Goal: Book appointment/travel/reservation

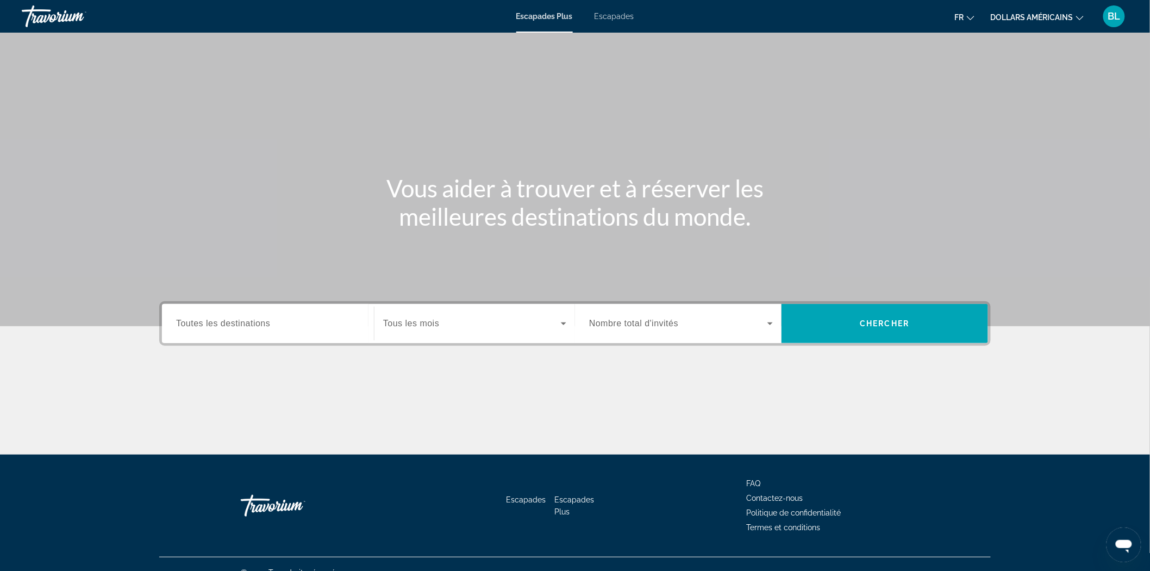
click at [259, 319] on span "Toutes les destinations" at bounding box center [223, 323] width 94 height 9
click at [259, 319] on input "Destination Toutes les destinations" at bounding box center [268, 323] width 184 height 13
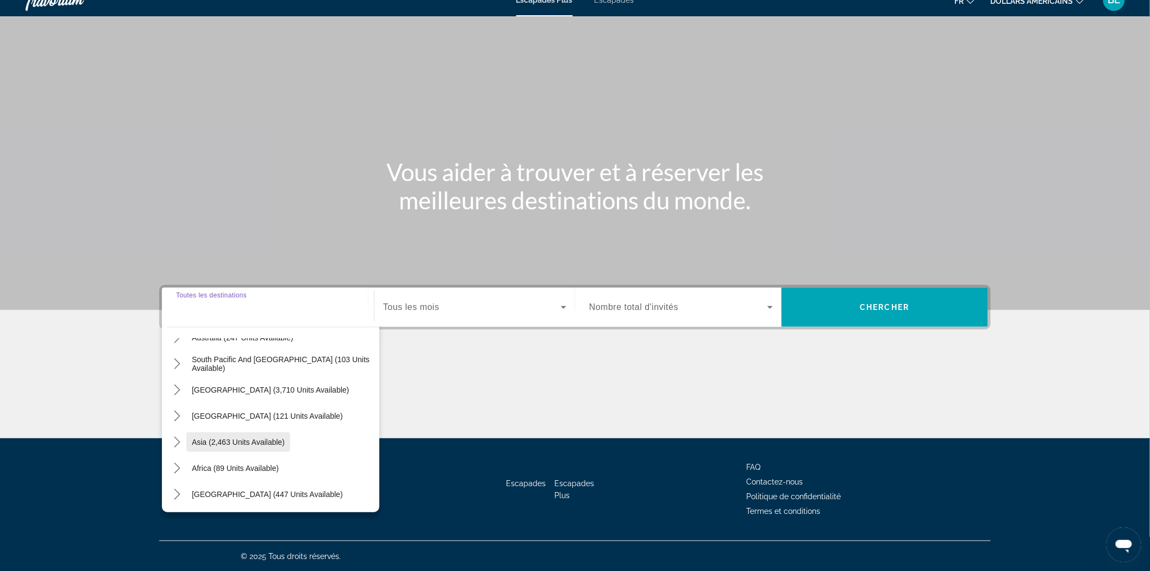
scroll to position [116, 0]
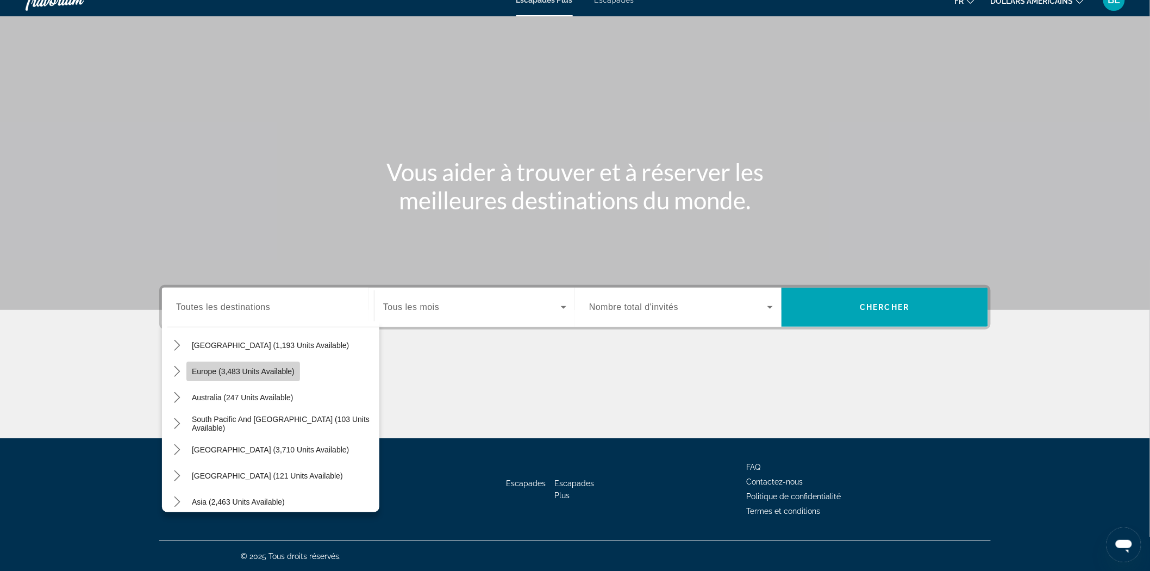
click at [205, 367] on span "Europe (3,483 units available)" at bounding box center [243, 371] width 103 height 9
type input "**********"
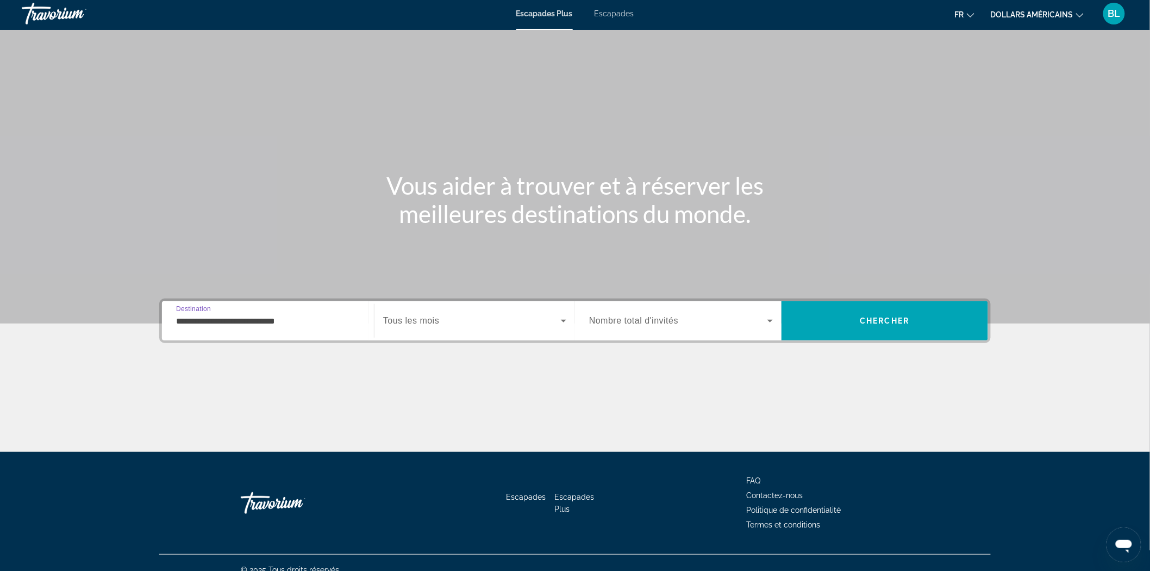
scroll to position [0, 0]
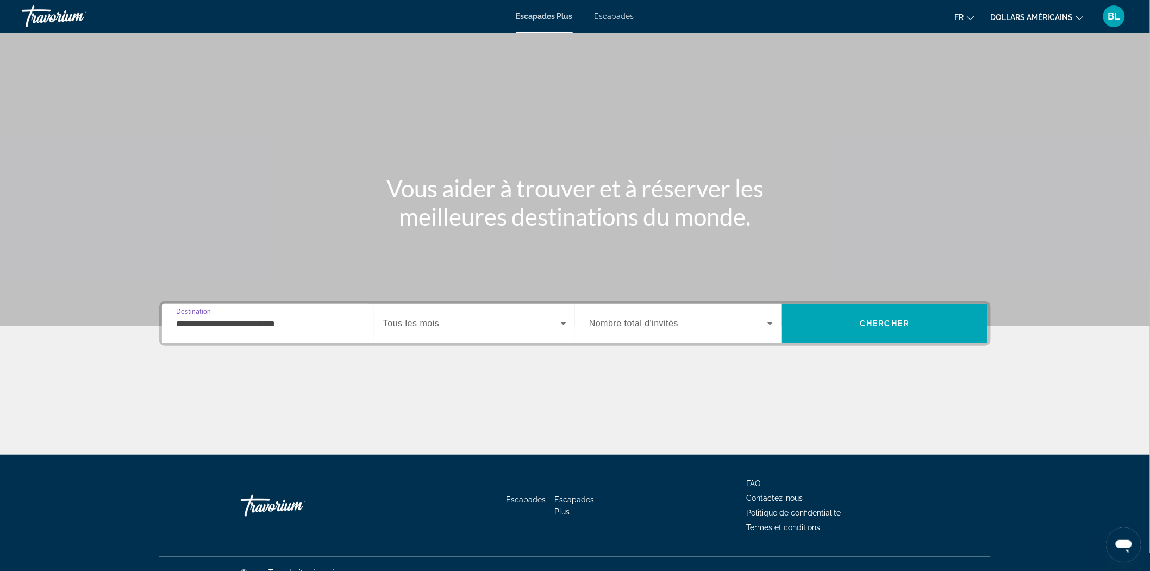
click at [454, 326] on span "Widget de recherche" at bounding box center [472, 323] width 178 height 13
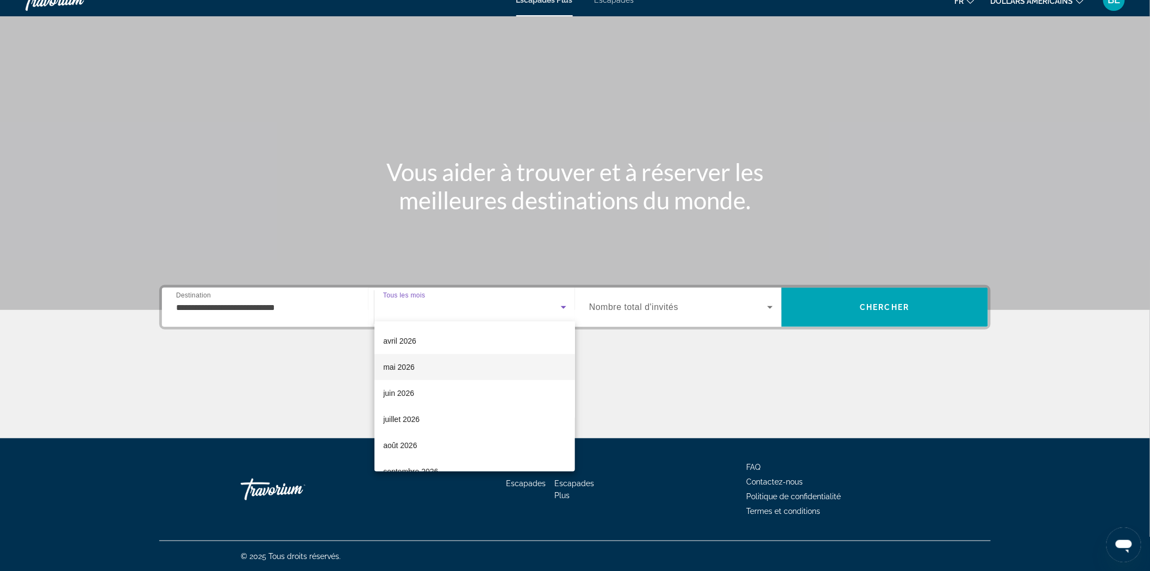
scroll to position [121, 0]
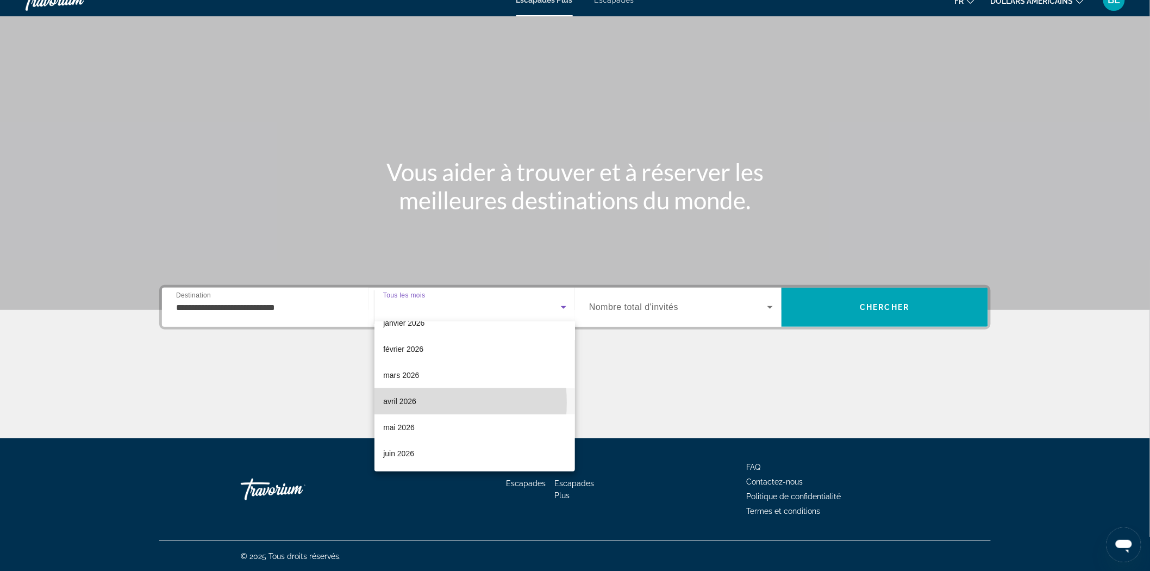
click at [409, 402] on font "avril 2026" at bounding box center [399, 401] width 33 height 9
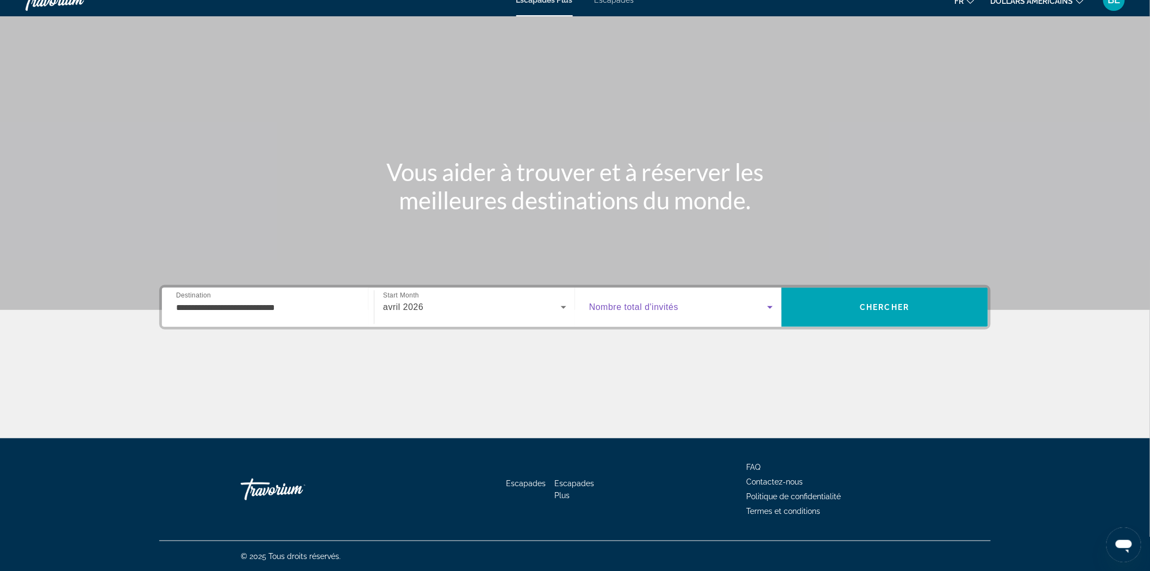
click at [700, 301] on span "Widget de recherche" at bounding box center [678, 307] width 178 height 13
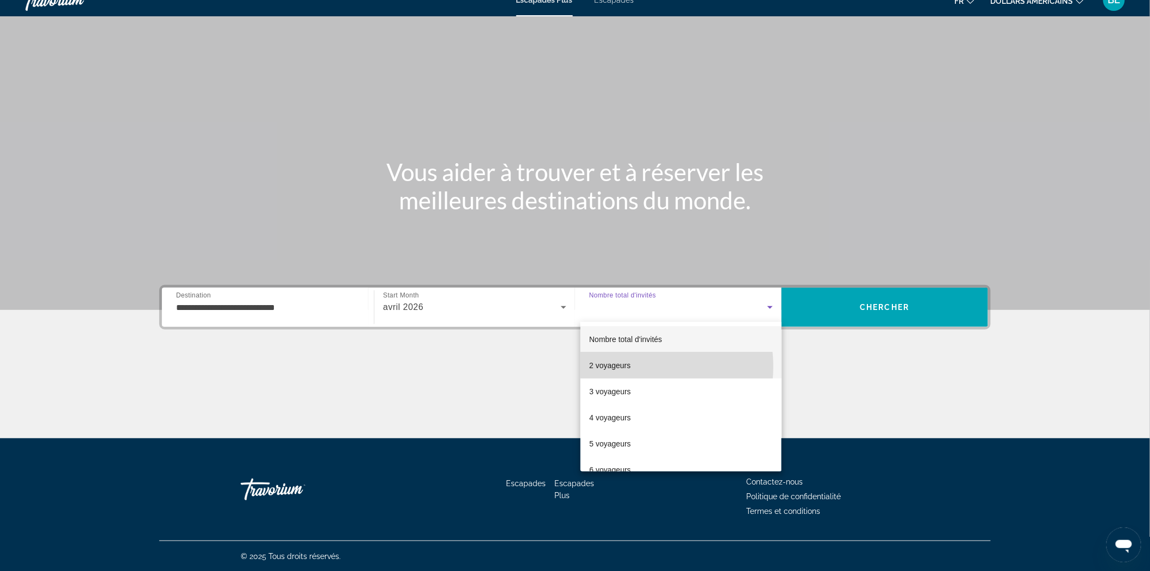
click at [629, 366] on font "2 voyageurs" at bounding box center [609, 365] width 41 height 9
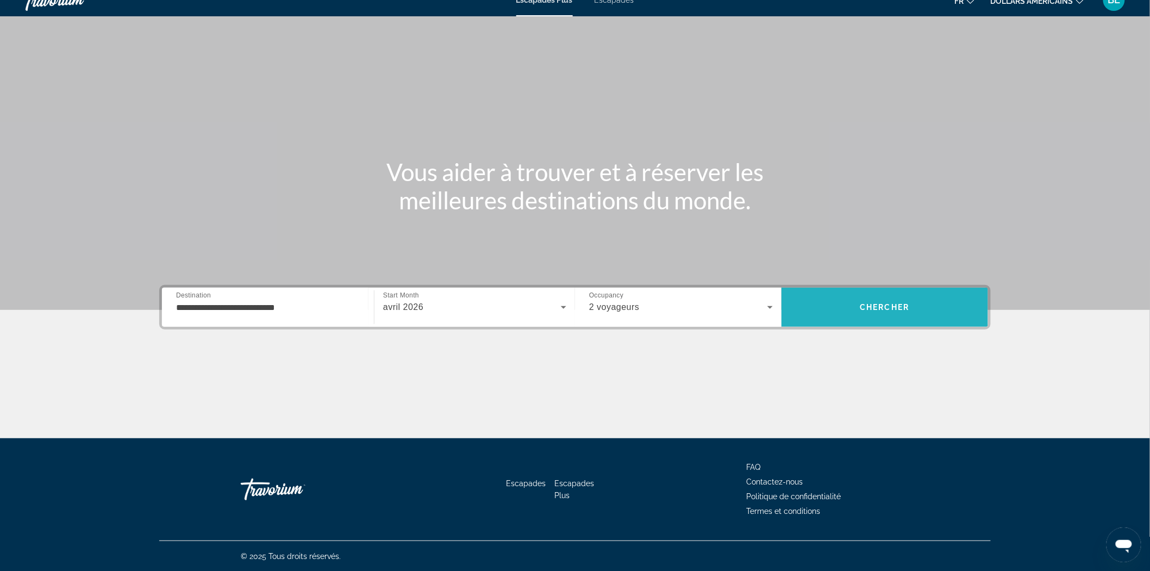
click at [858, 312] on span "Recherche" at bounding box center [885, 307] width 207 height 26
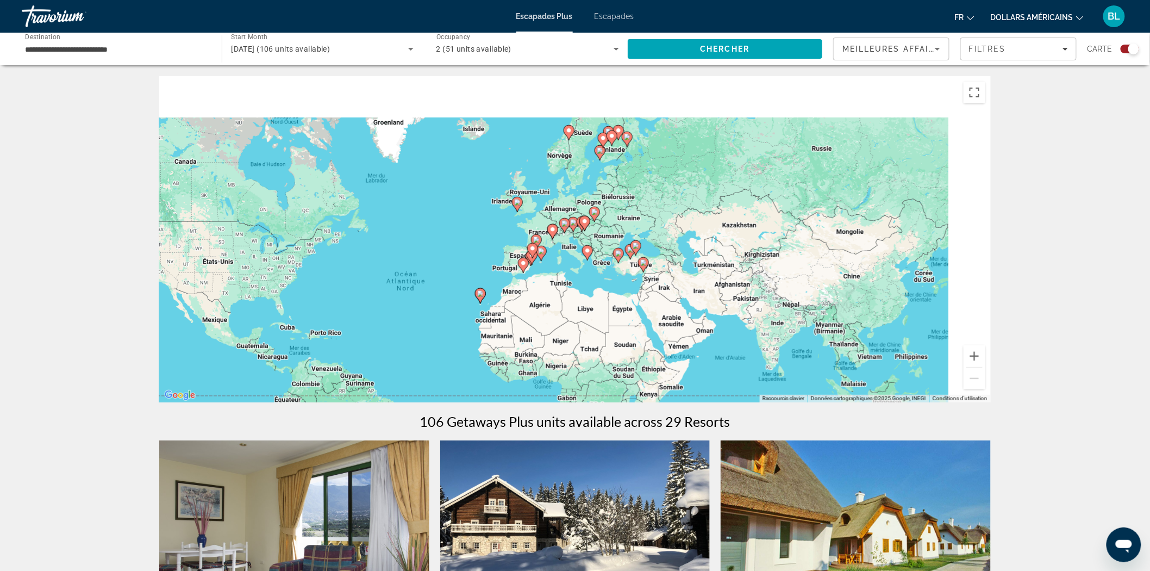
drag, startPoint x: 752, startPoint y: 243, endPoint x: 601, endPoint y: 302, distance: 162.8
click at [609, 303] on div "Pour activer le glissement avec le clavier, appuyez sur Alt+Entrée. Une fois ce…" at bounding box center [575, 239] width 832 height 326
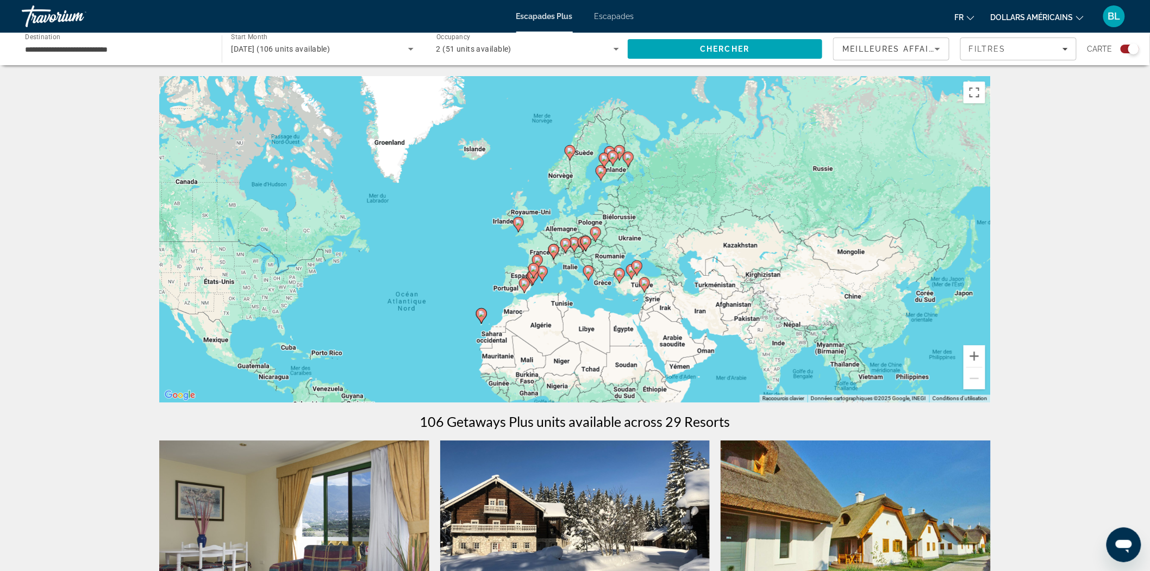
drag, startPoint x: 658, startPoint y: 197, endPoint x: 664, endPoint y: 236, distance: 39.1
click at [664, 236] on div "Pour activer le glissement avec le clavier, appuyez sur Alt+Entrée. Une fois ce…" at bounding box center [575, 239] width 832 height 326
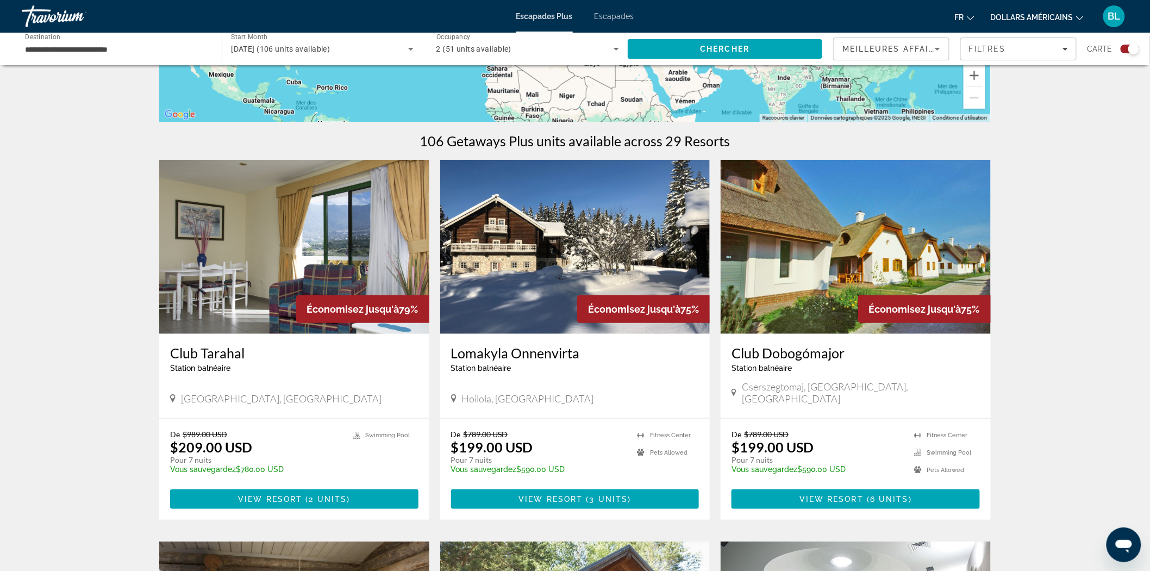
scroll to position [302, 0]
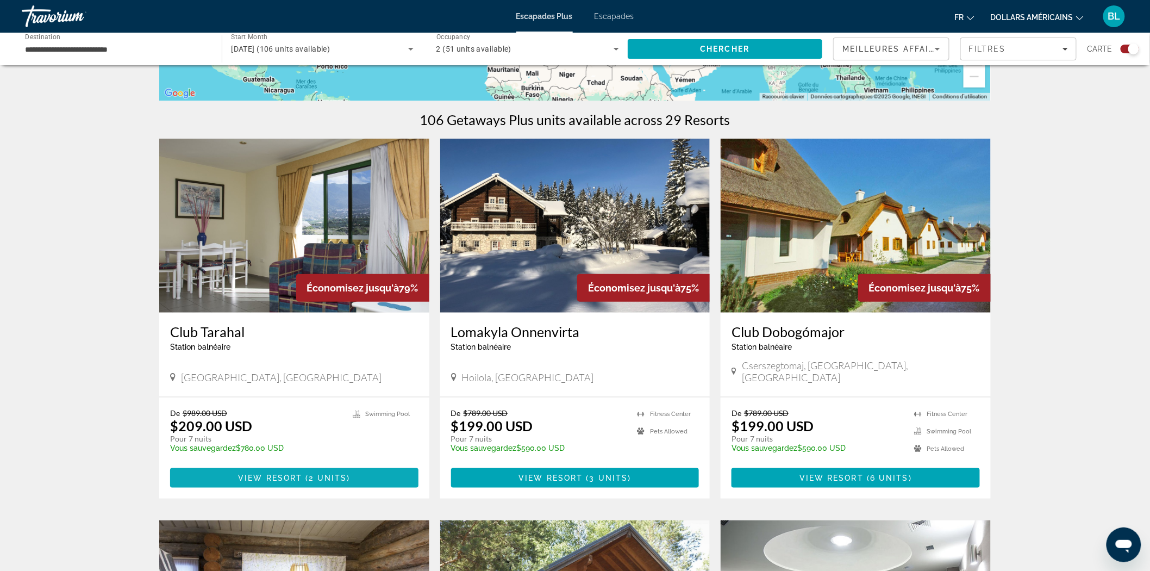
click at [291, 473] on span "View Resort" at bounding box center [270, 477] width 64 height 9
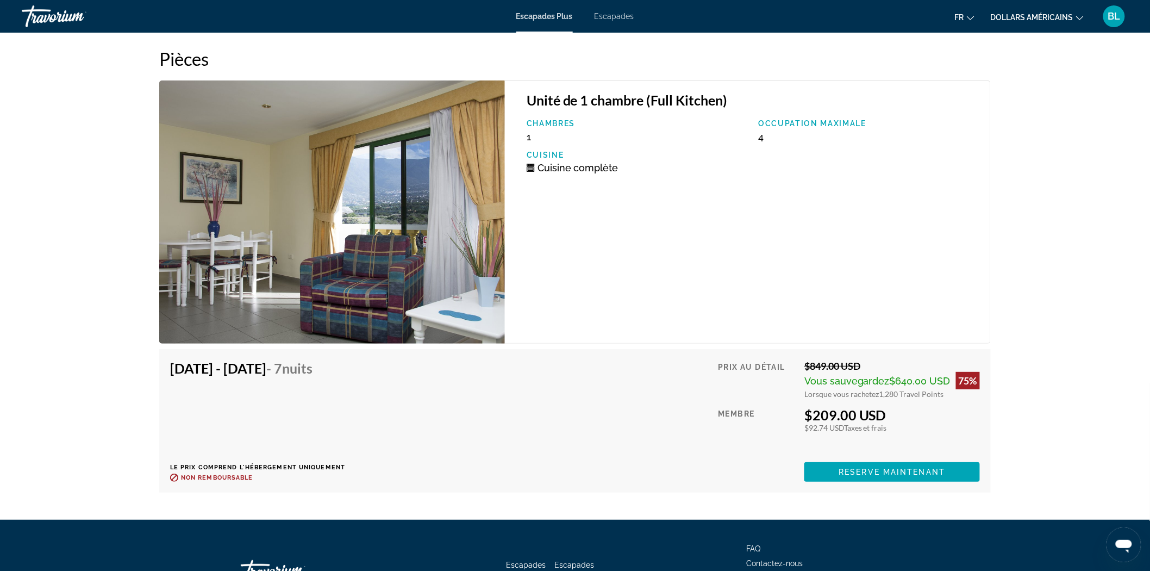
scroll to position [1711, 0]
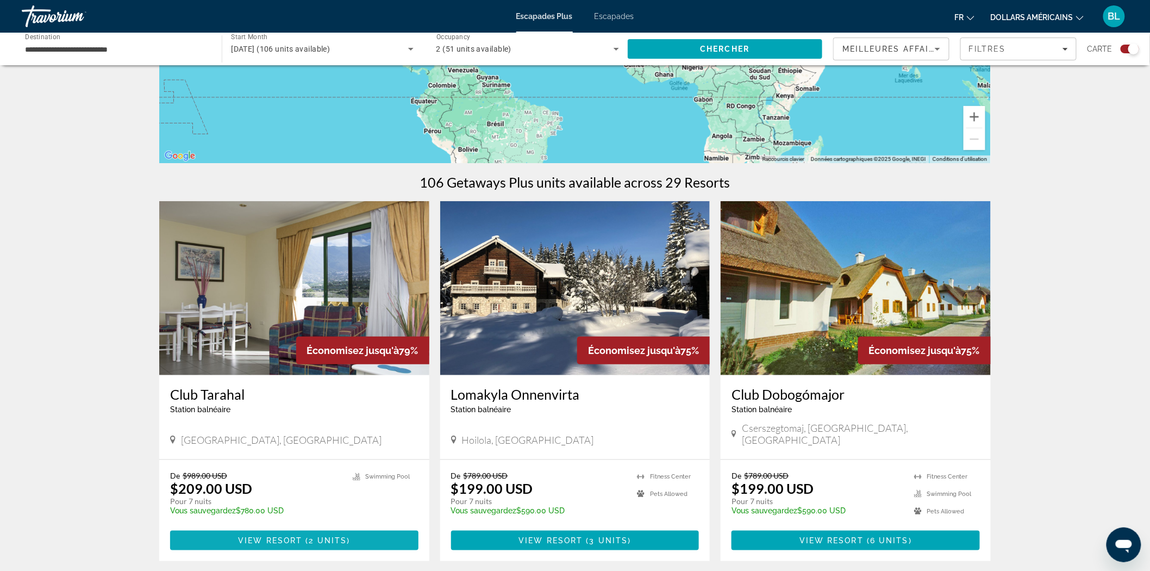
scroll to position [302, 0]
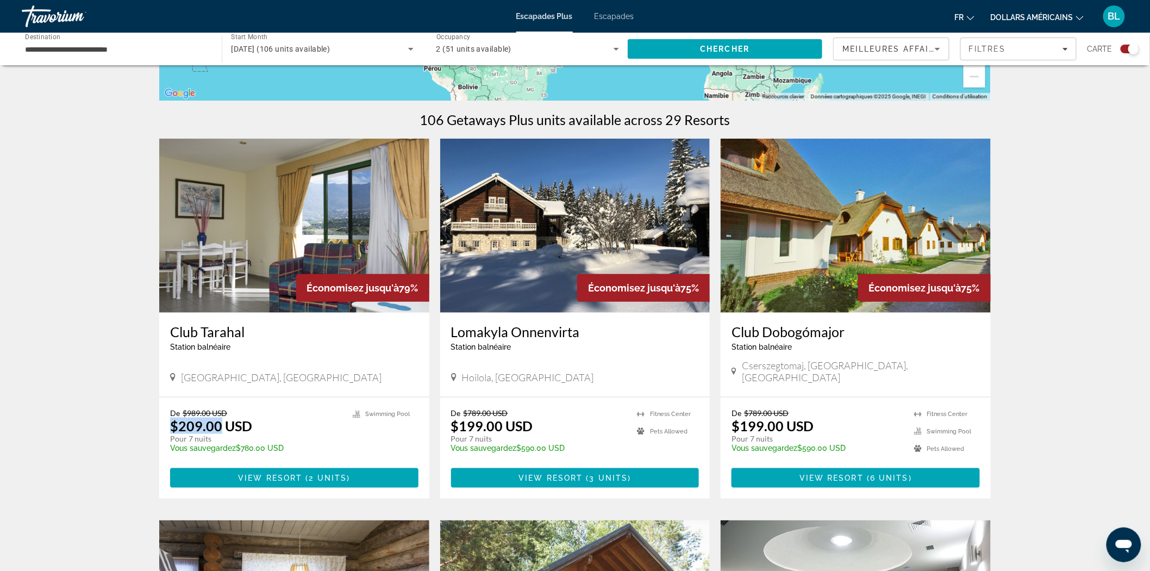
drag, startPoint x: 171, startPoint y: 412, endPoint x: 221, endPoint y: 419, distance: 50.0
click at [221, 419] on p "$209.00 USD" at bounding box center [211, 426] width 82 height 16
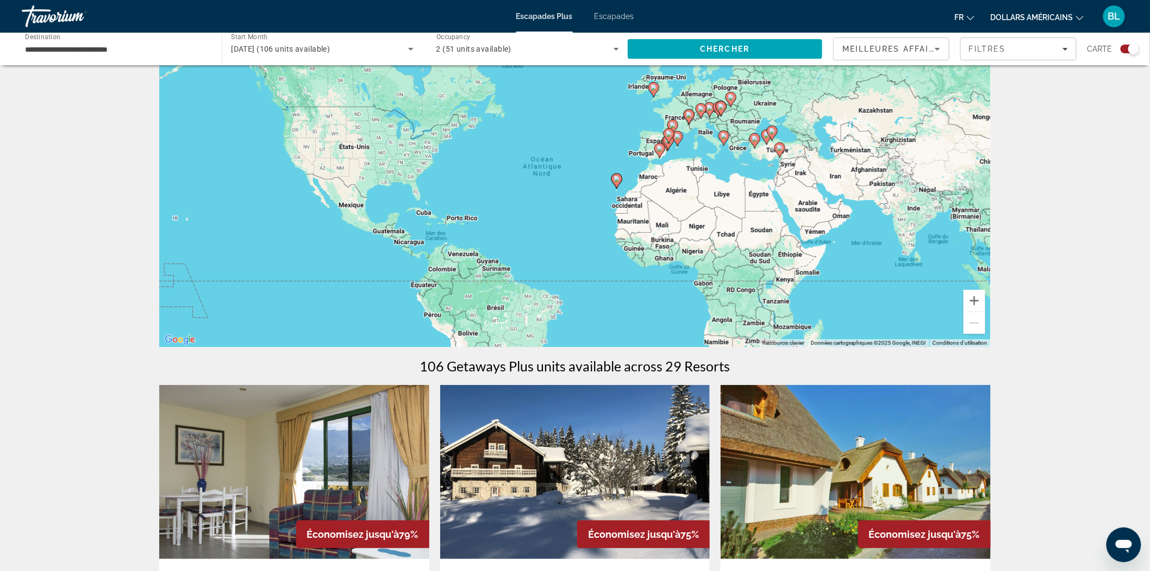
scroll to position [0, 0]
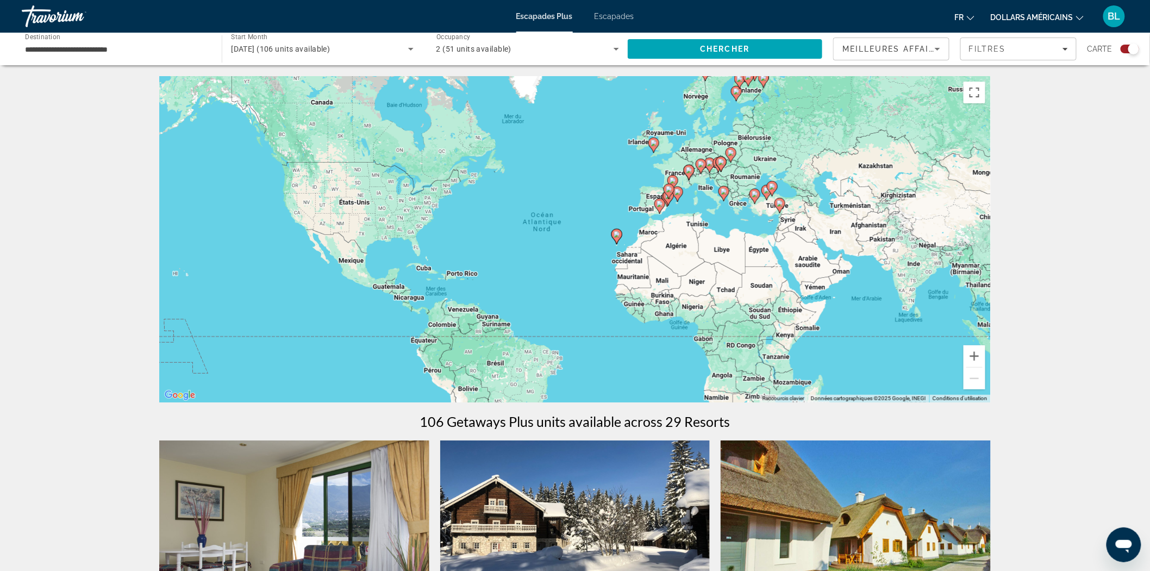
click at [661, 202] on image "Contenu principal" at bounding box center [660, 204] width 7 height 7
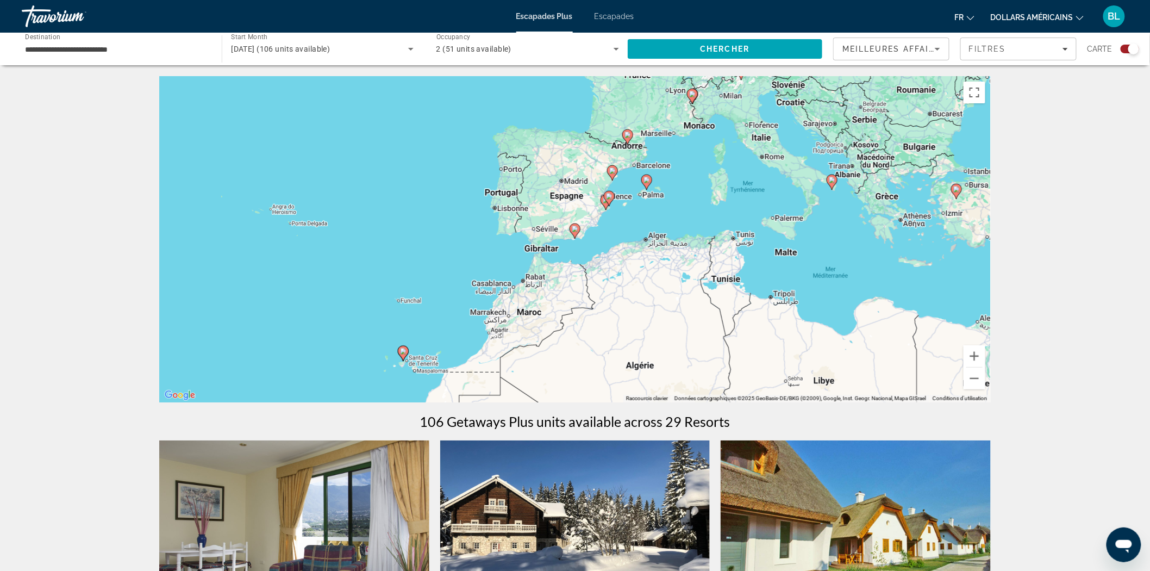
click at [574, 230] on image "Contenu principal" at bounding box center [575, 229] width 7 height 7
type input "**********"
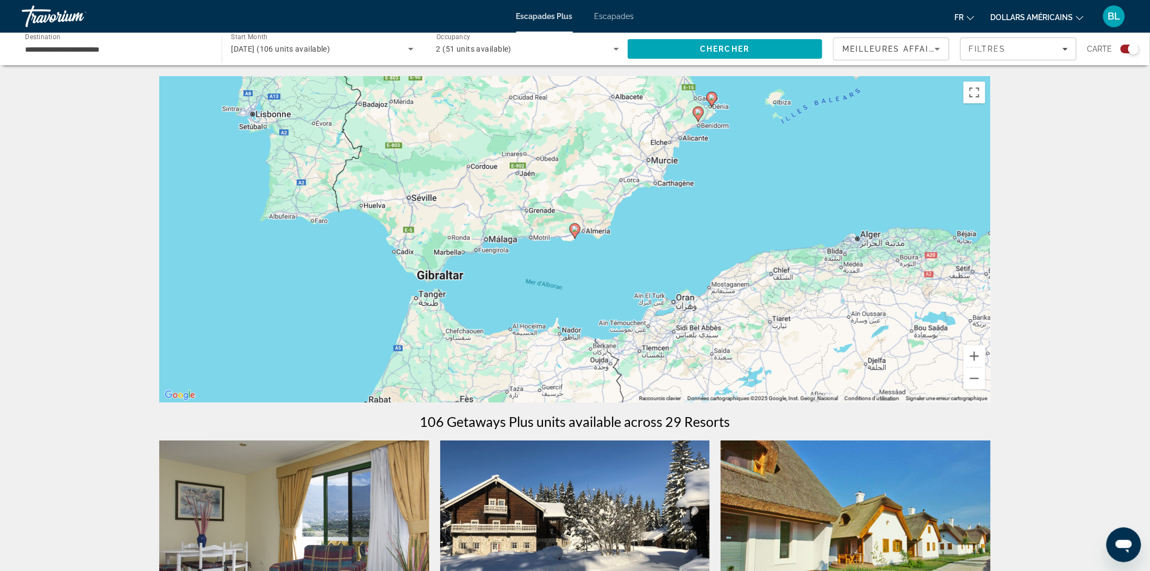
click at [574, 232] on icon "Contenu principal" at bounding box center [575, 231] width 10 height 14
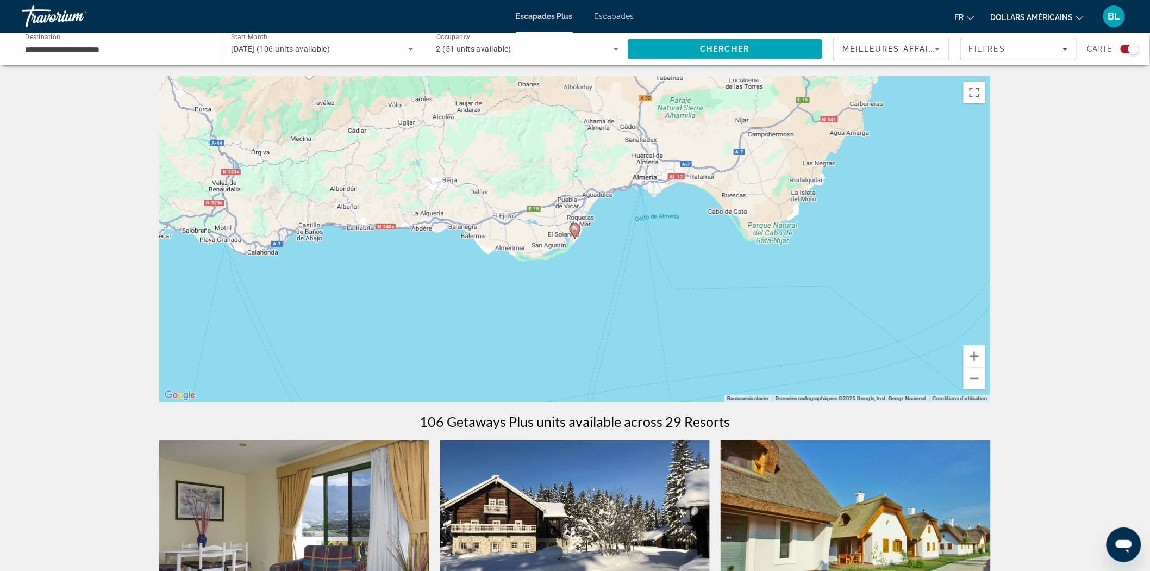
click at [575, 230] on image "Contenu principal" at bounding box center [575, 229] width 7 height 7
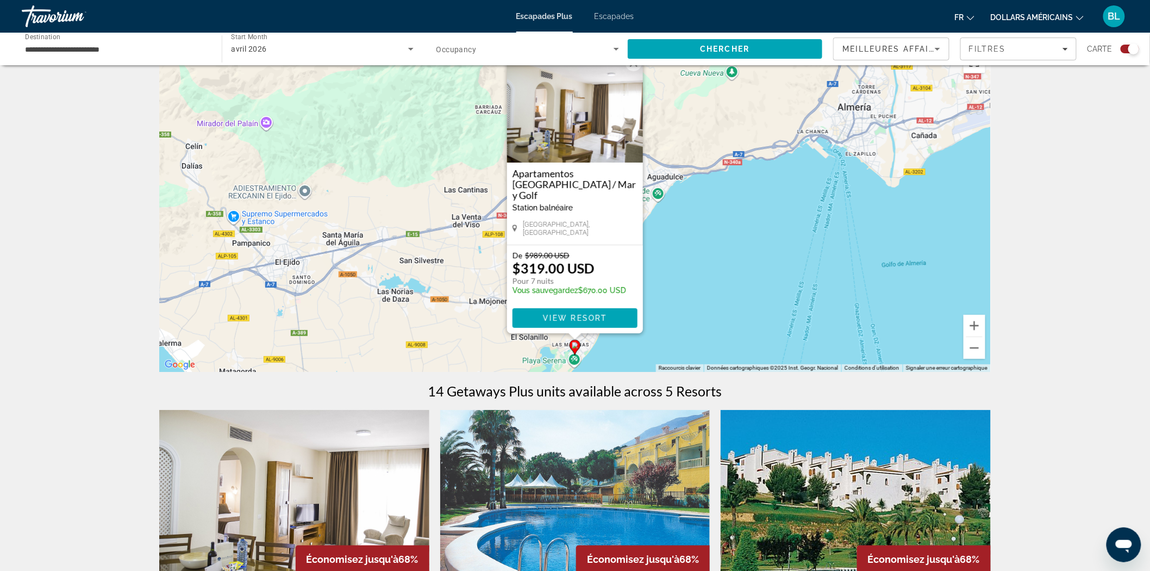
scroll to position [60, 0]
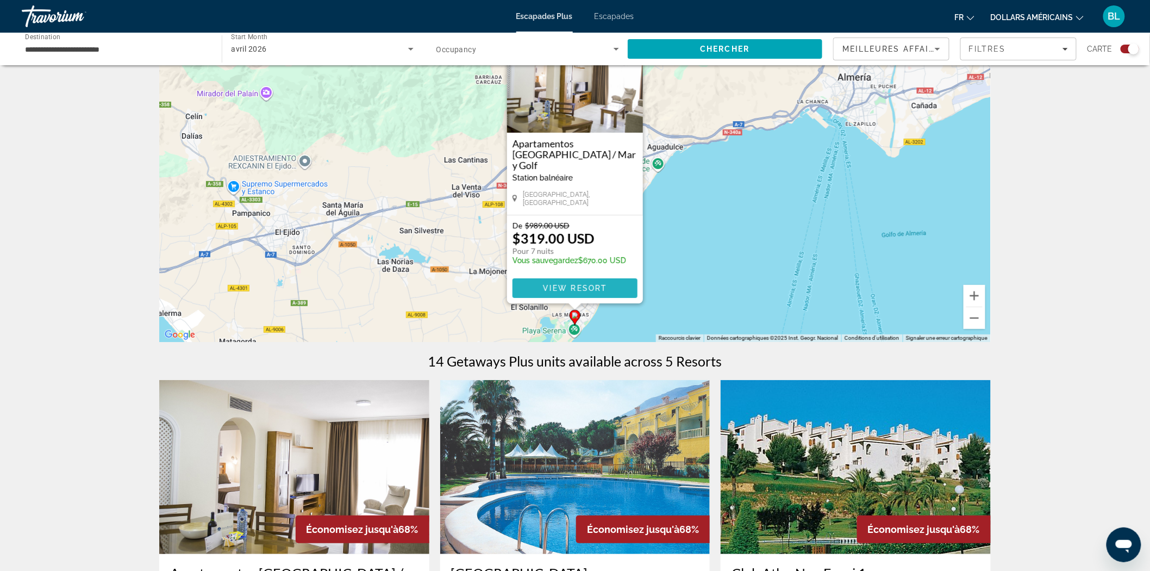
click at [574, 288] on span "View Resort" at bounding box center [575, 288] width 64 height 9
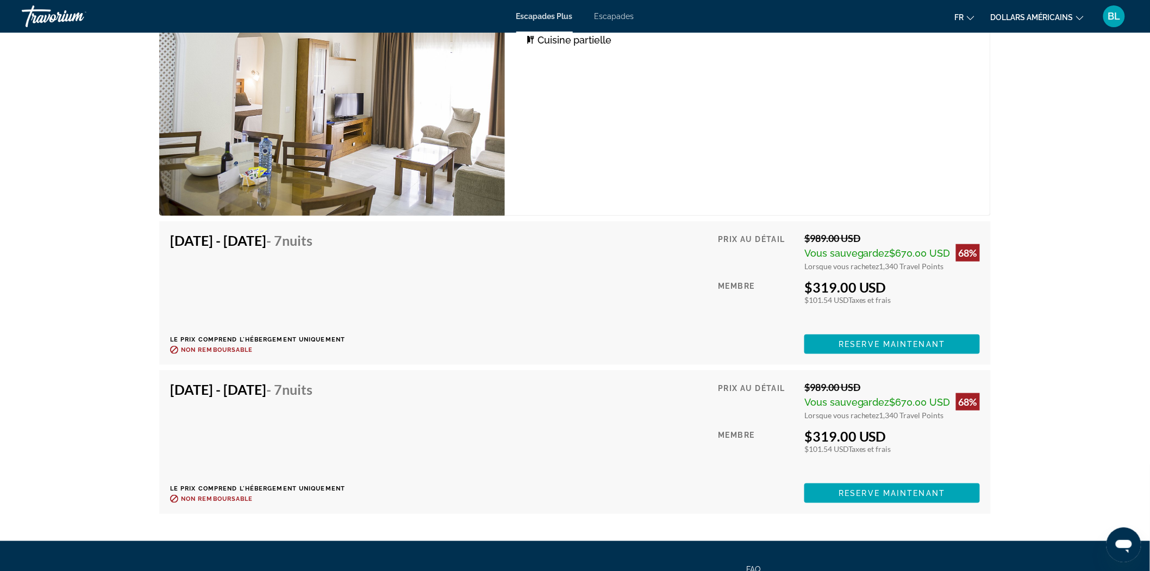
scroll to position [2001, 0]
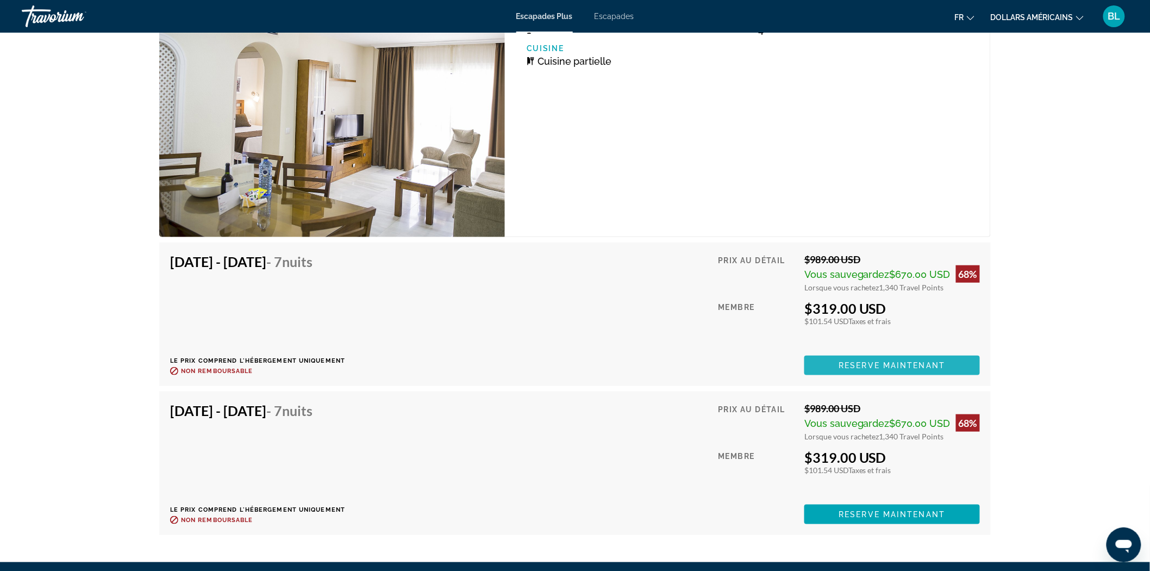
click at [890, 363] on span "Reserve maintenant" at bounding box center [892, 365] width 107 height 9
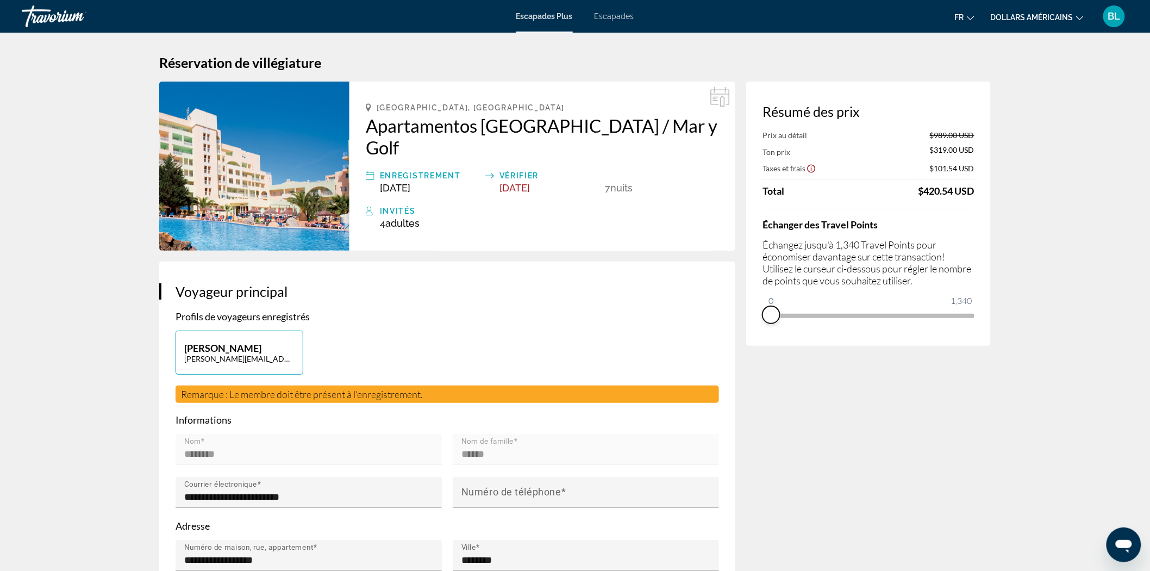
drag, startPoint x: 950, startPoint y: 333, endPoint x: 759, endPoint y: 344, distance: 191.2
click at [759, 344] on div "Résumé des prix Prix au détail $989.00 USD Ton prix $319.00 USD Taxes et frais …" at bounding box center [868, 214] width 245 height 264
drag, startPoint x: 771, startPoint y: 301, endPoint x: 780, endPoint y: 301, distance: 9.3
click at [780, 314] on ngx-slider "0 1,340 59" at bounding box center [869, 315] width 212 height 2
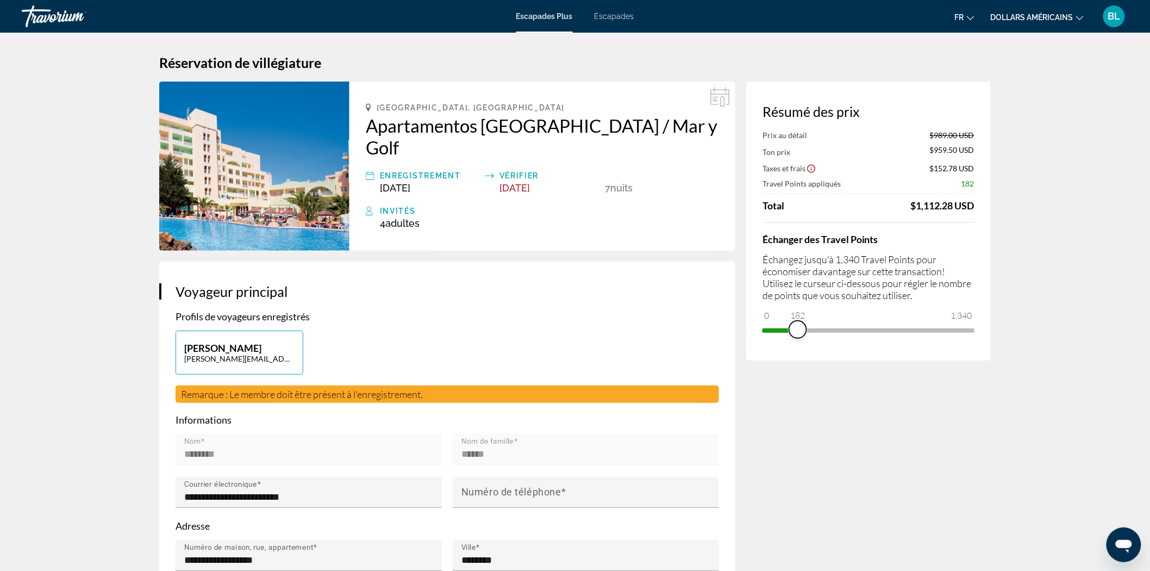
drag, startPoint x: 780, startPoint y: 328, endPoint x: 811, endPoint y: 329, distance: 31.6
click at [807, 329] on span "ngx-slider" at bounding box center [797, 329] width 17 height 17
drag, startPoint x: 814, startPoint y: 329, endPoint x: 863, endPoint y: 330, distance: 48.9
click at [863, 330] on span "ngx-slider" at bounding box center [863, 329] width 17 height 17
drag, startPoint x: 863, startPoint y: 329, endPoint x: 917, endPoint y: 331, distance: 53.8
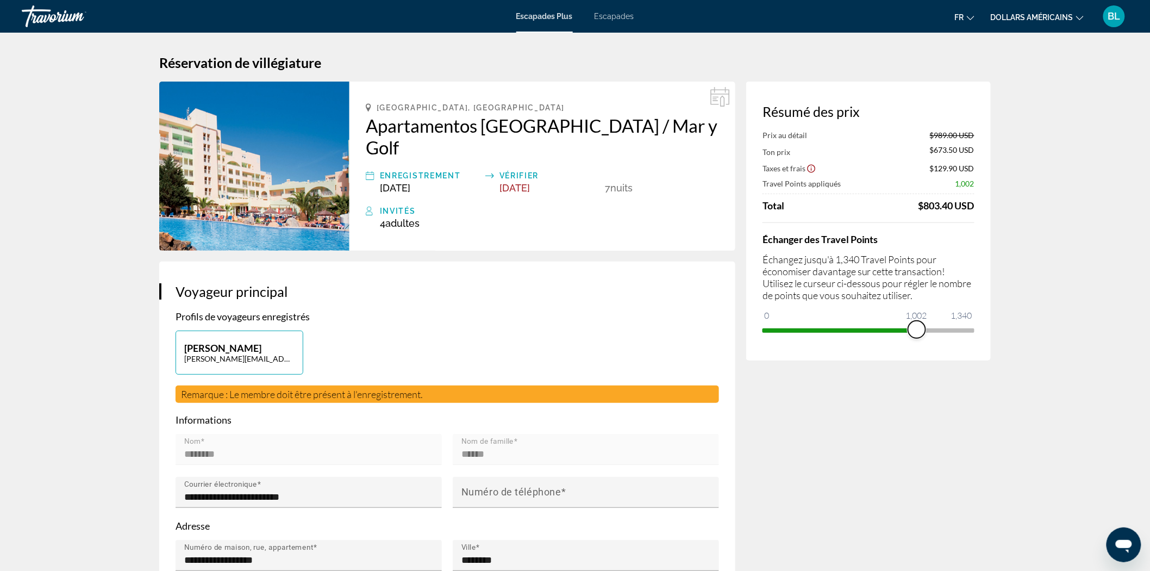
click at [917, 331] on span "ngx-slider" at bounding box center [916, 329] width 17 height 17
drag, startPoint x: 917, startPoint y: 328, endPoint x: 1007, endPoint y: 329, distance: 90.3
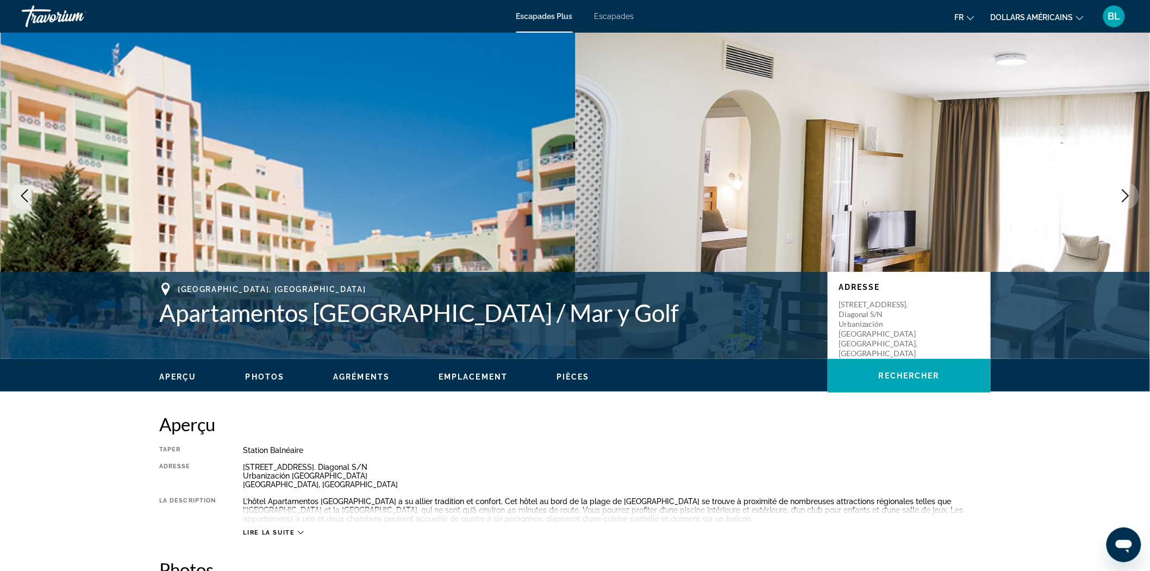
click at [606, 14] on font "Escapades" at bounding box center [615, 16] width 40 height 9
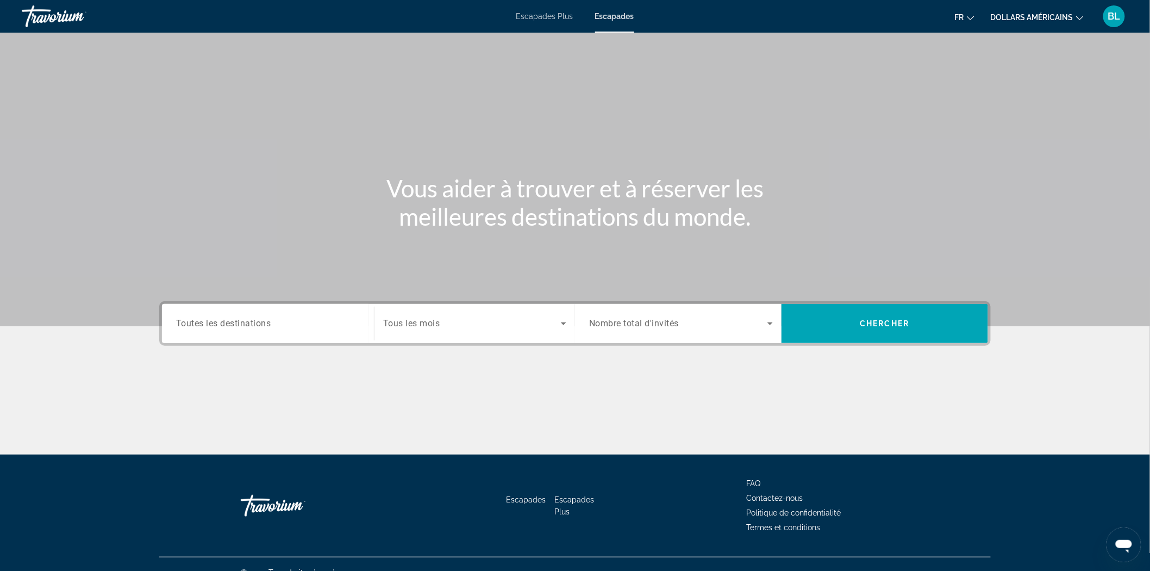
click at [228, 319] on span "Toutes les destinations" at bounding box center [223, 323] width 95 height 10
click at [228, 319] on input "Destination Toutes les destinations" at bounding box center [268, 323] width 184 height 13
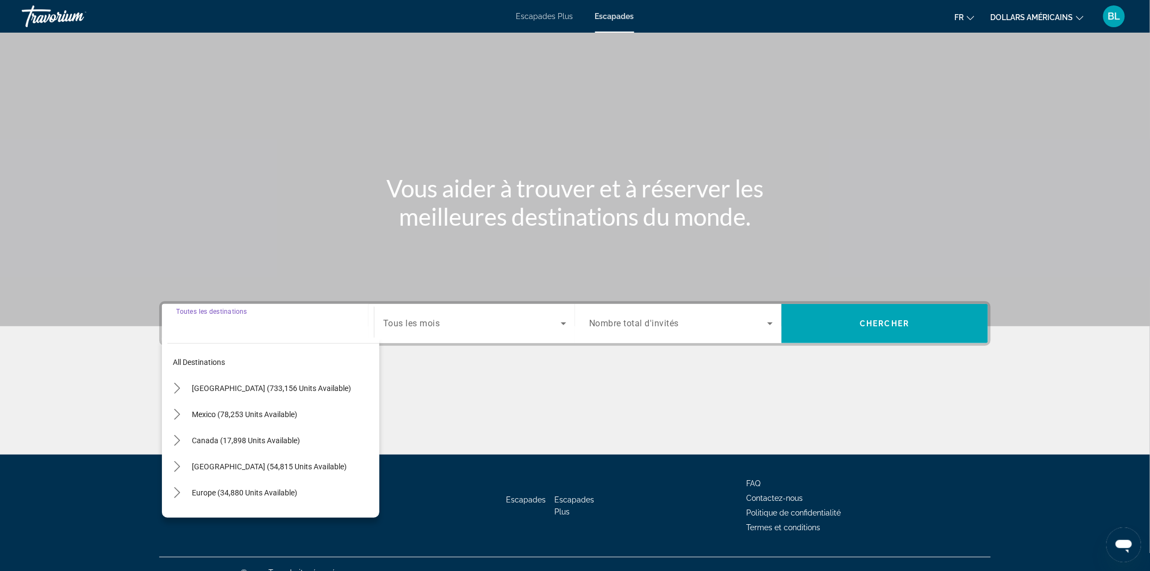
scroll to position [16, 0]
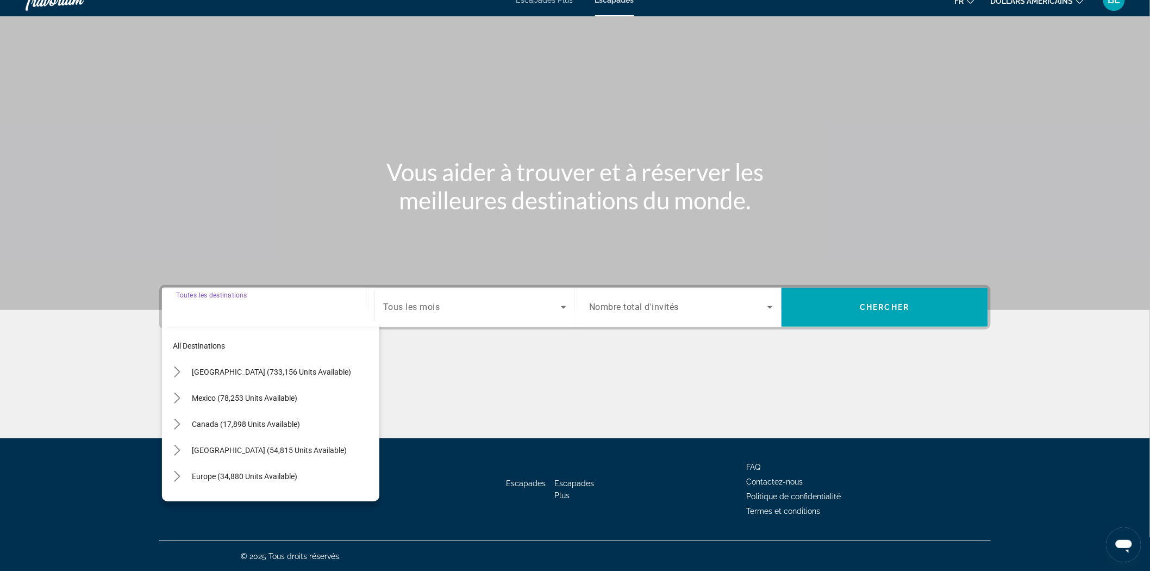
click at [215, 325] on div "All destinations [GEOGRAPHIC_DATA] (733,156 units available) [GEOGRAPHIC_DATA] …" at bounding box center [270, 411] width 217 height 180
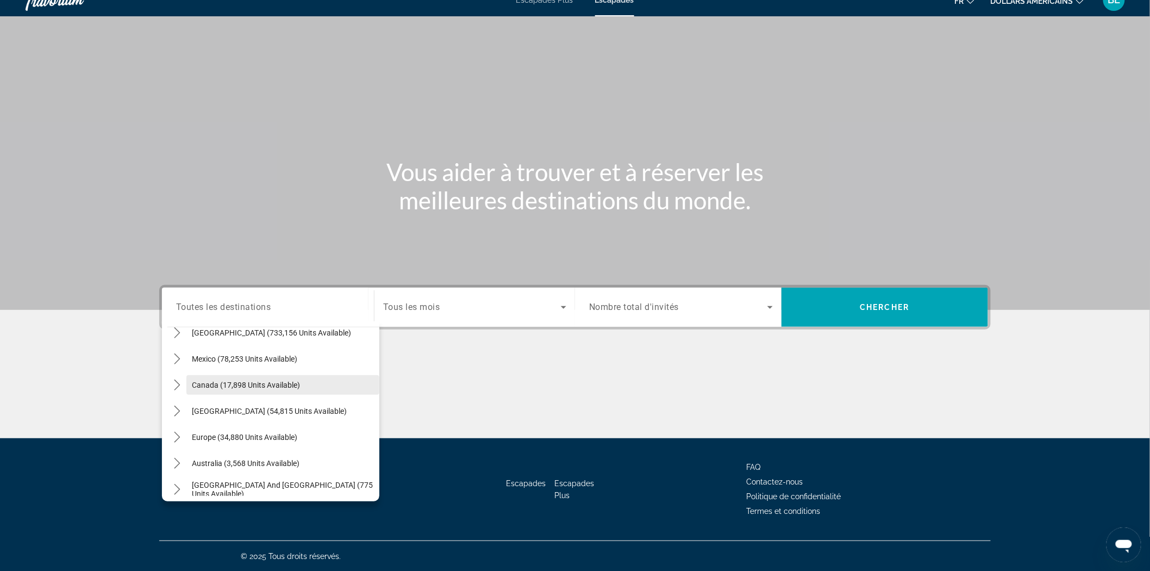
scroll to position [60, 0]
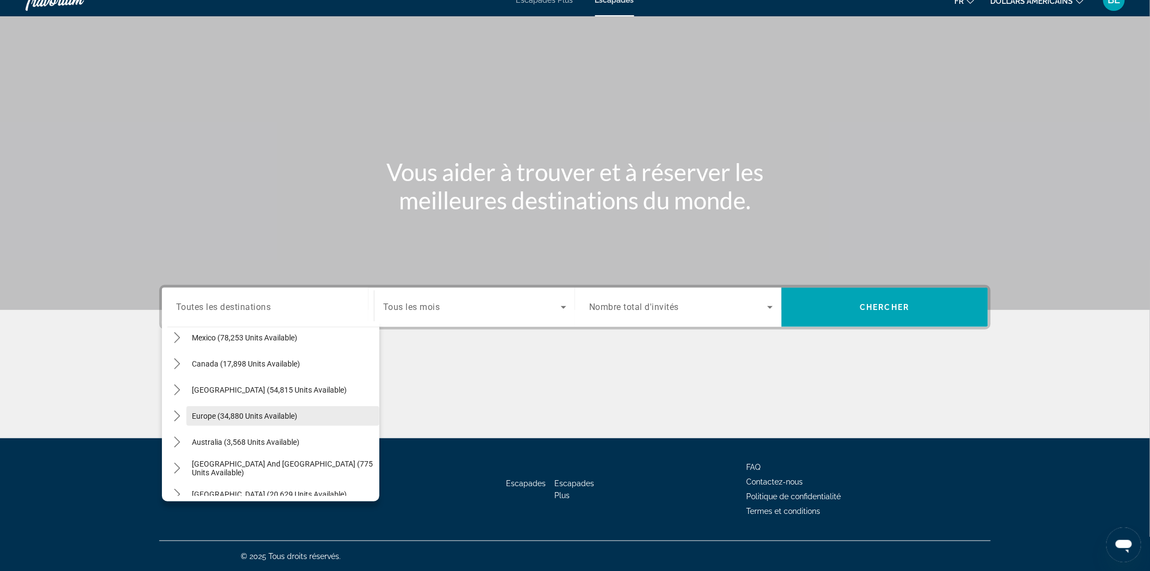
click at [200, 415] on span "Europe (34,880 units available)" at bounding box center [244, 416] width 105 height 9
type input "**********"
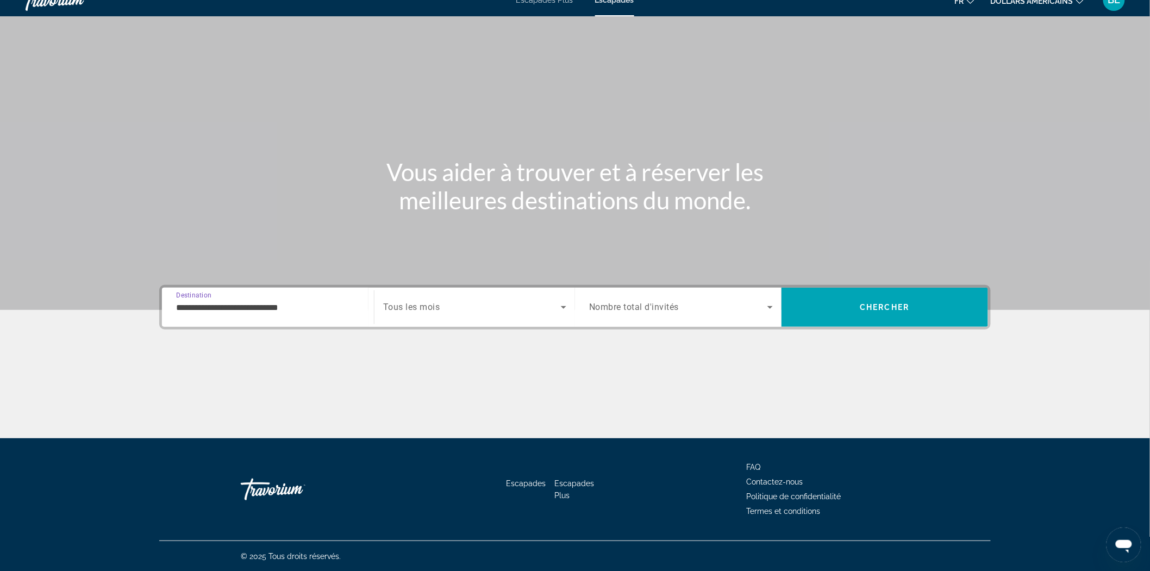
click at [492, 310] on span "Search widget" at bounding box center [472, 307] width 178 height 13
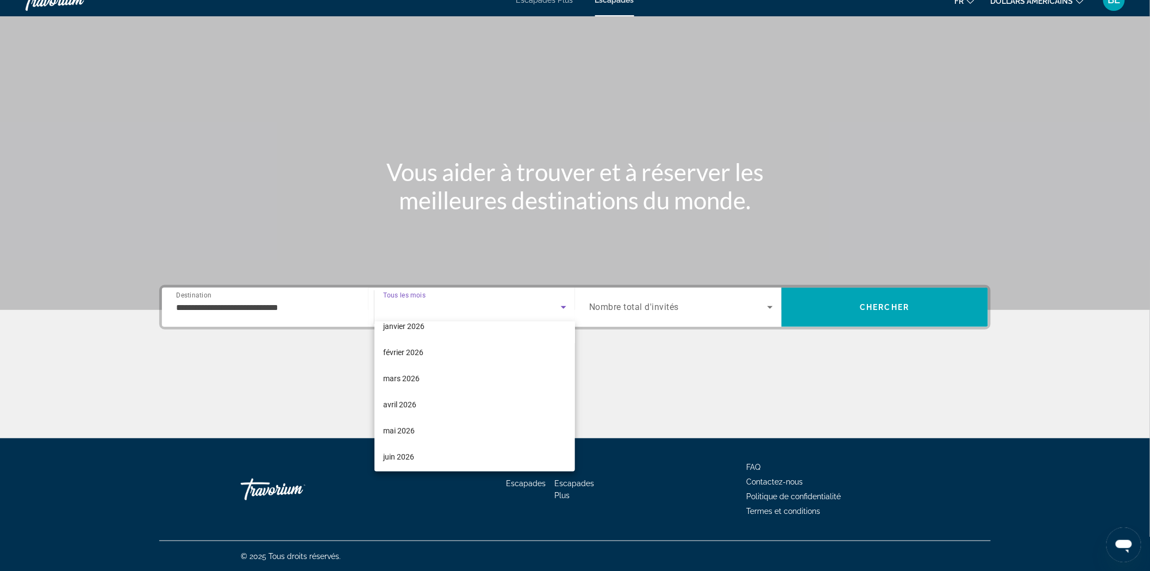
scroll to position [121, 0]
click at [411, 398] on font "avril 2026" at bounding box center [399, 401] width 33 height 9
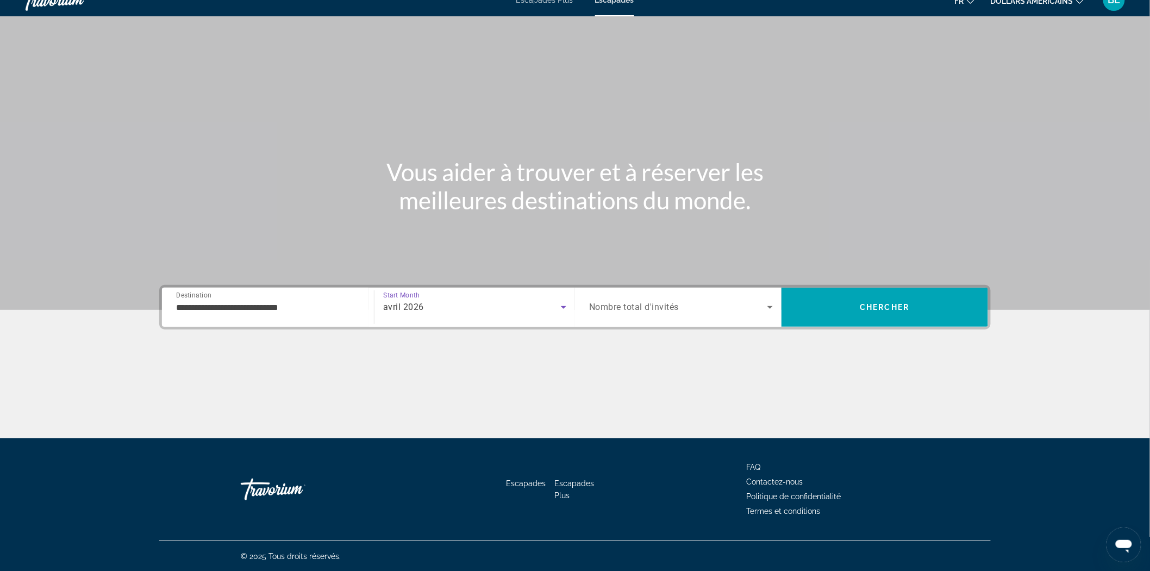
click at [674, 310] on span "Nombre total d'invités" at bounding box center [634, 307] width 90 height 10
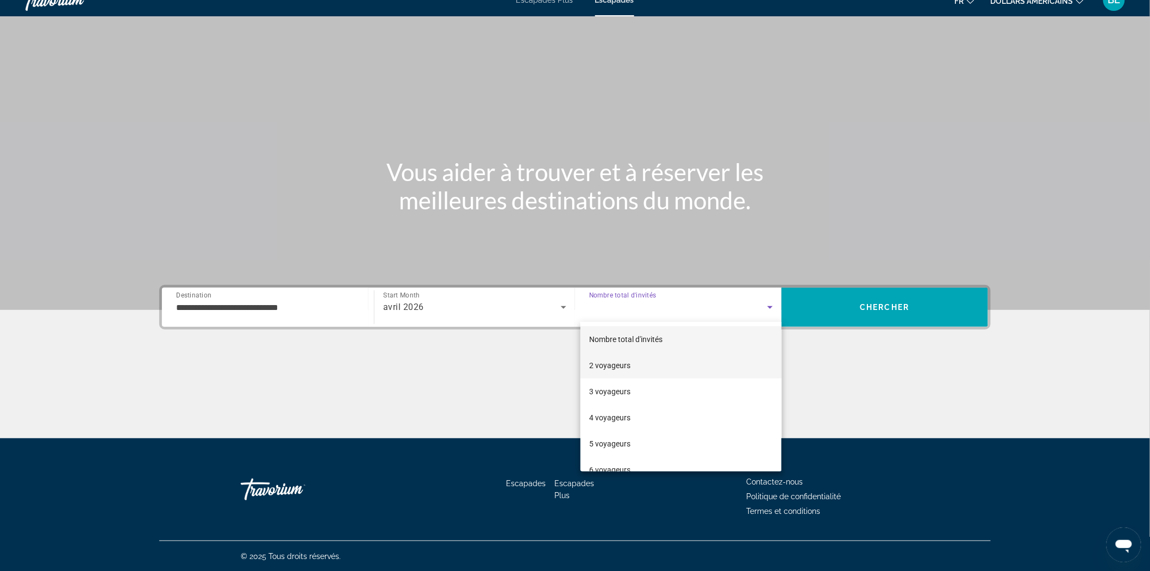
click at [622, 372] on mat-option "2 voyageurs" at bounding box center [681, 365] width 201 height 26
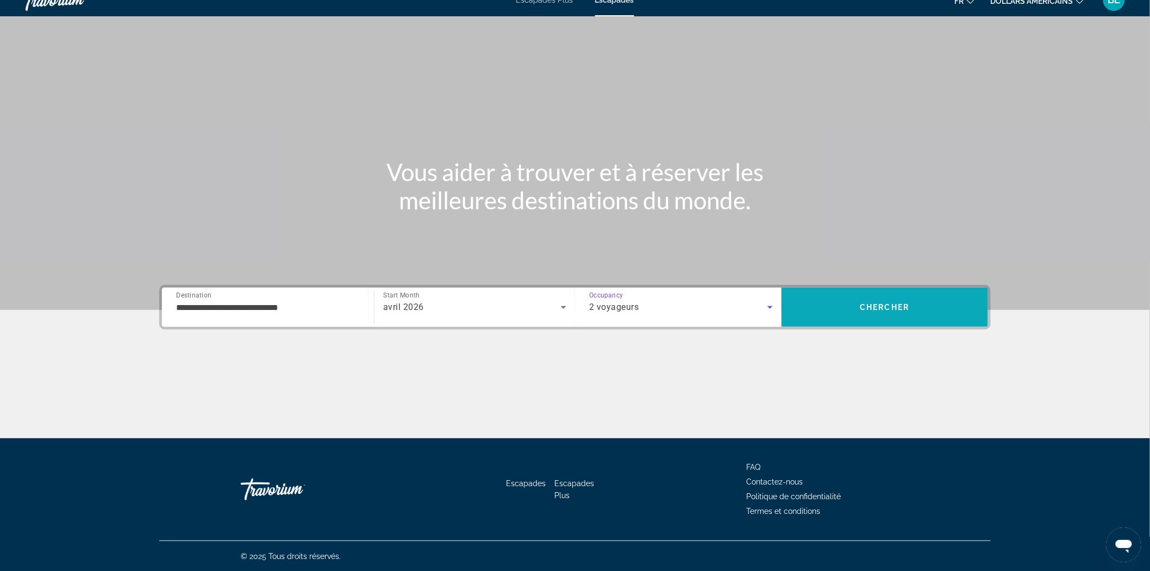
click at [909, 300] on span "Search" at bounding box center [885, 307] width 207 height 26
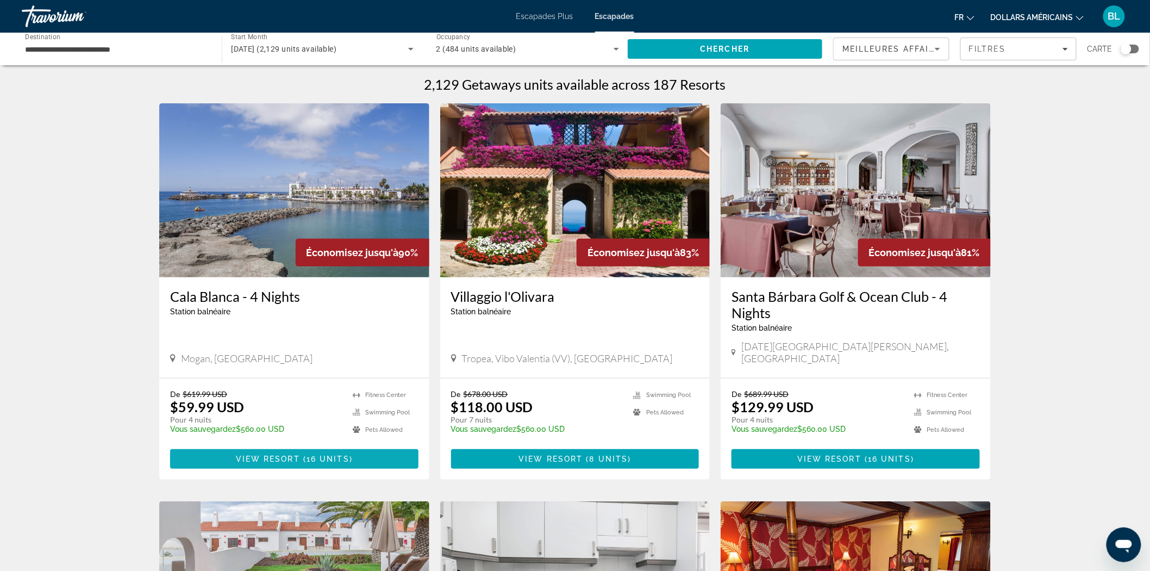
click at [290, 454] on span "View Resort" at bounding box center [268, 458] width 64 height 9
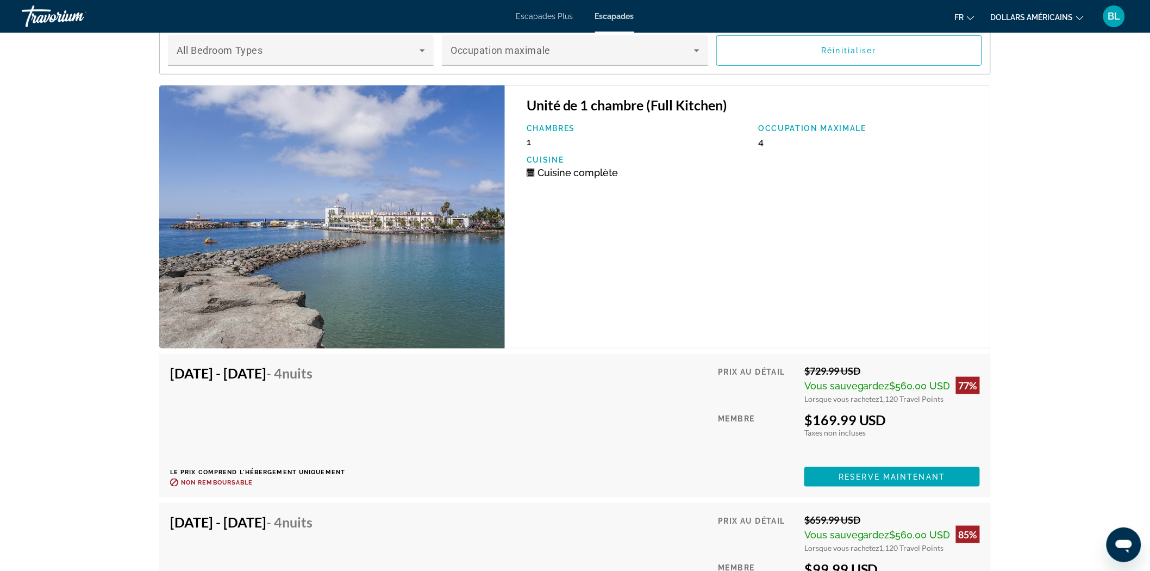
scroll to position [1933, 0]
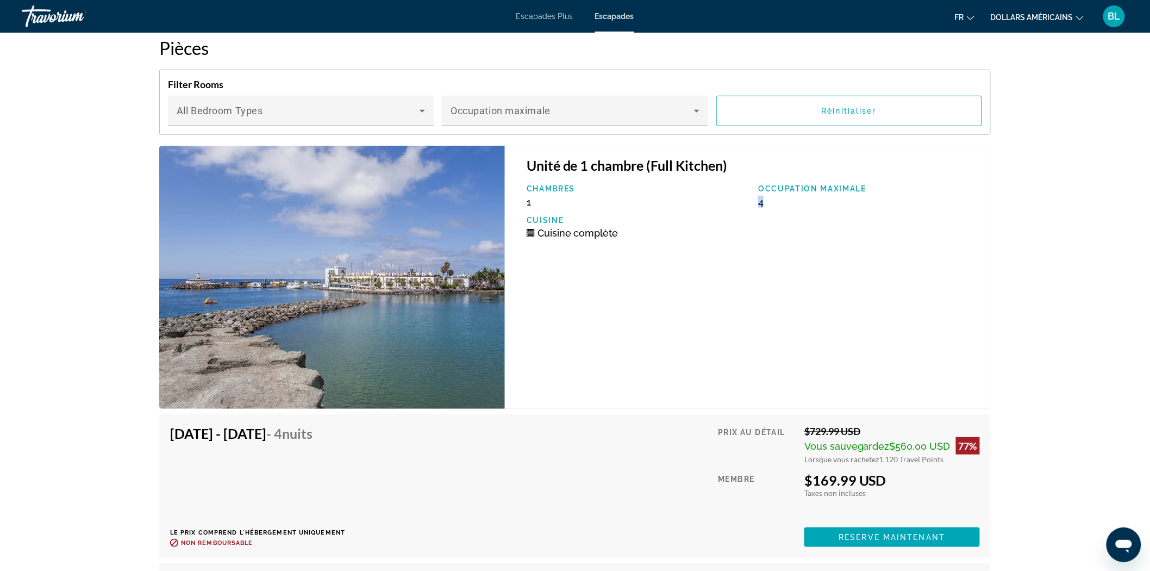
drag, startPoint x: 754, startPoint y: 191, endPoint x: 831, endPoint y: 191, distance: 76.7
click at [831, 191] on div "Occupation maximale 4" at bounding box center [869, 195] width 232 height 23
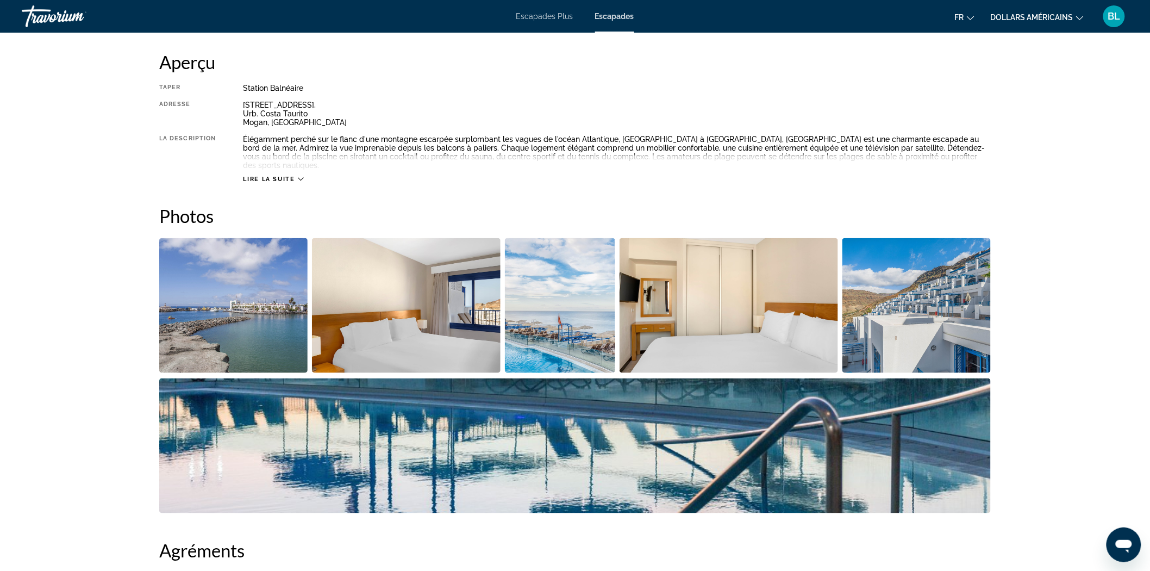
scroll to position [0, 0]
